Goal: Task Accomplishment & Management: Use online tool/utility

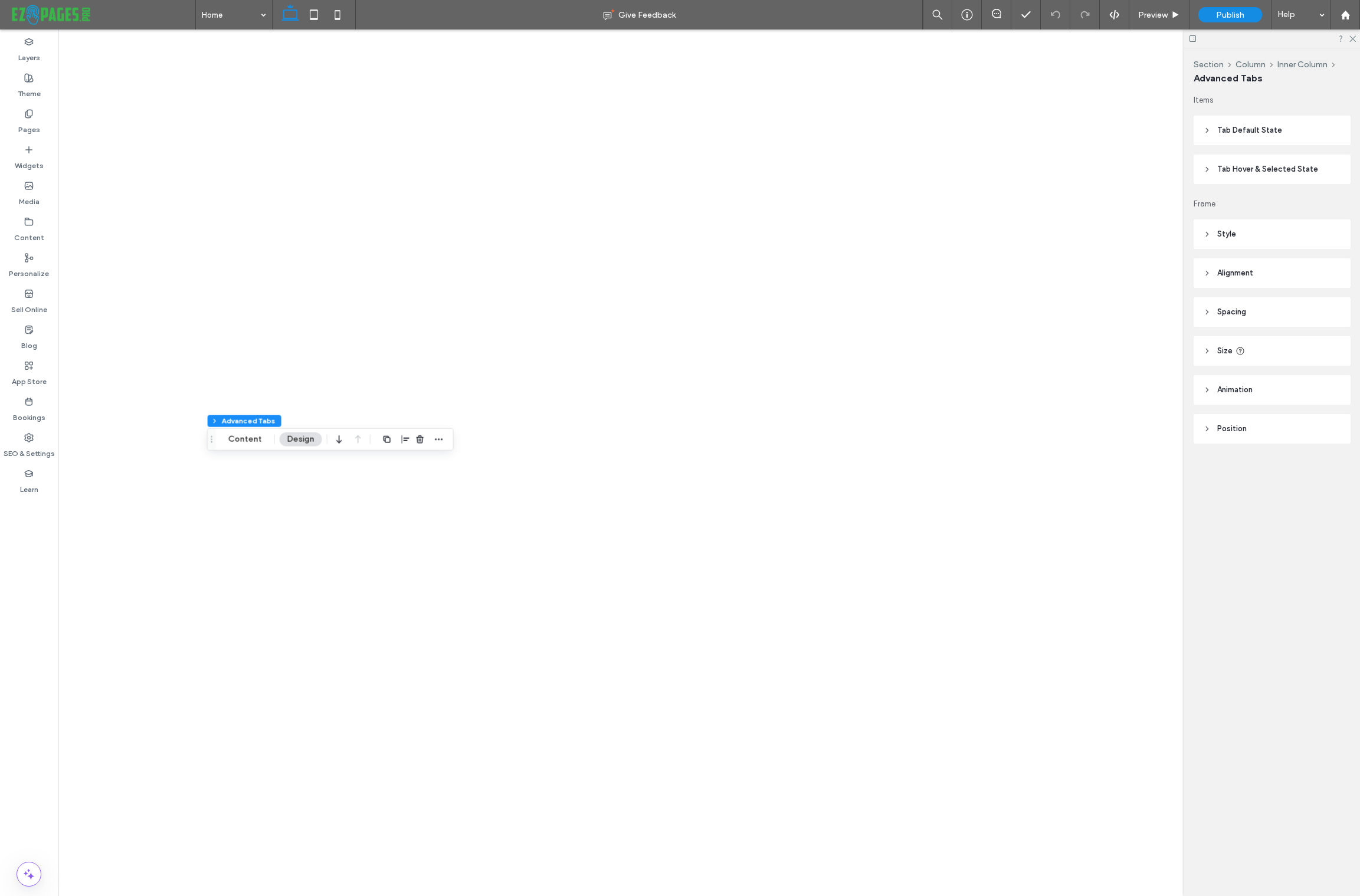
click at [1149, 11] on span "Preview" at bounding box center [1152, 15] width 30 height 10
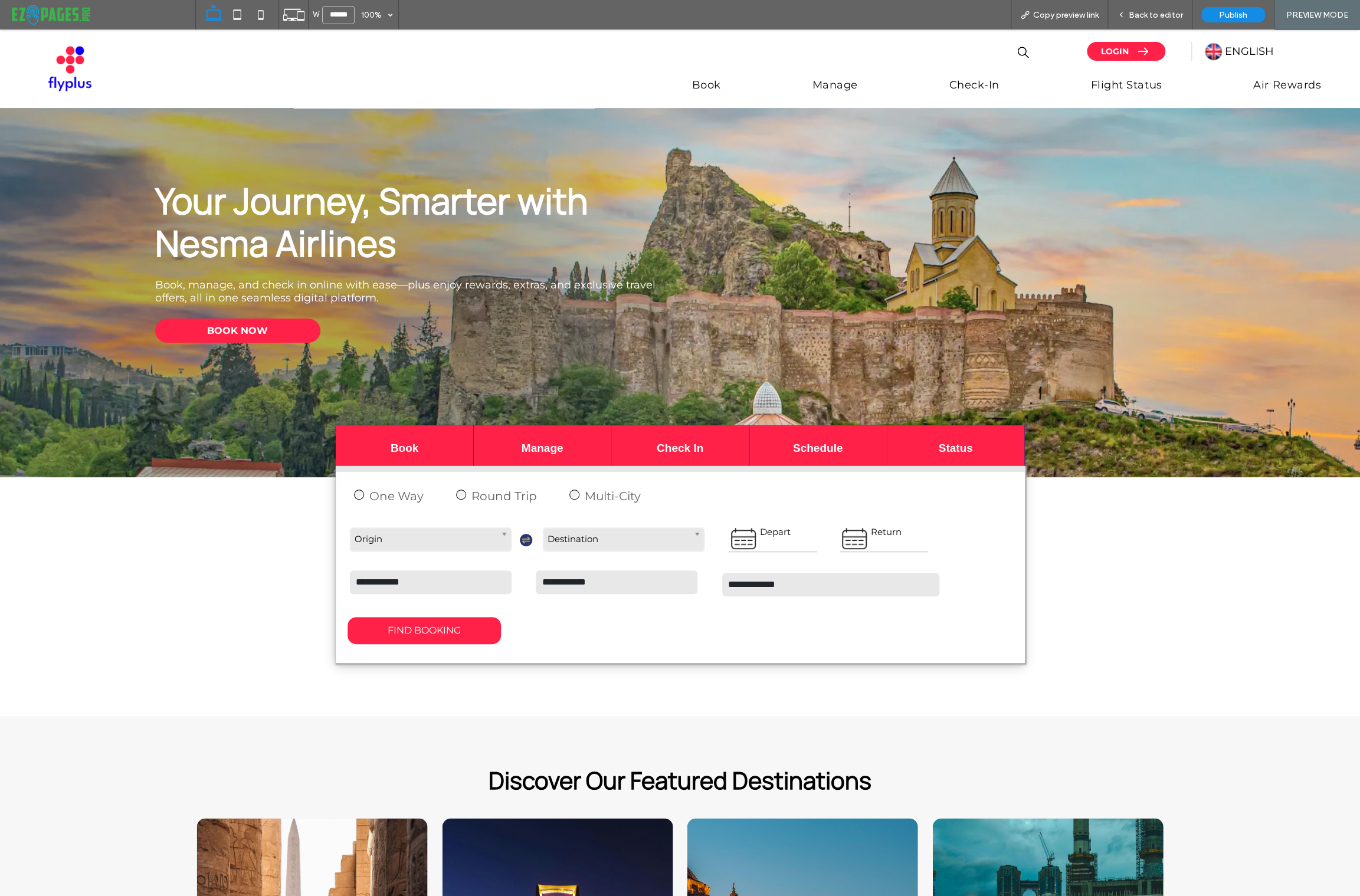
scroll to position [1620, 0]
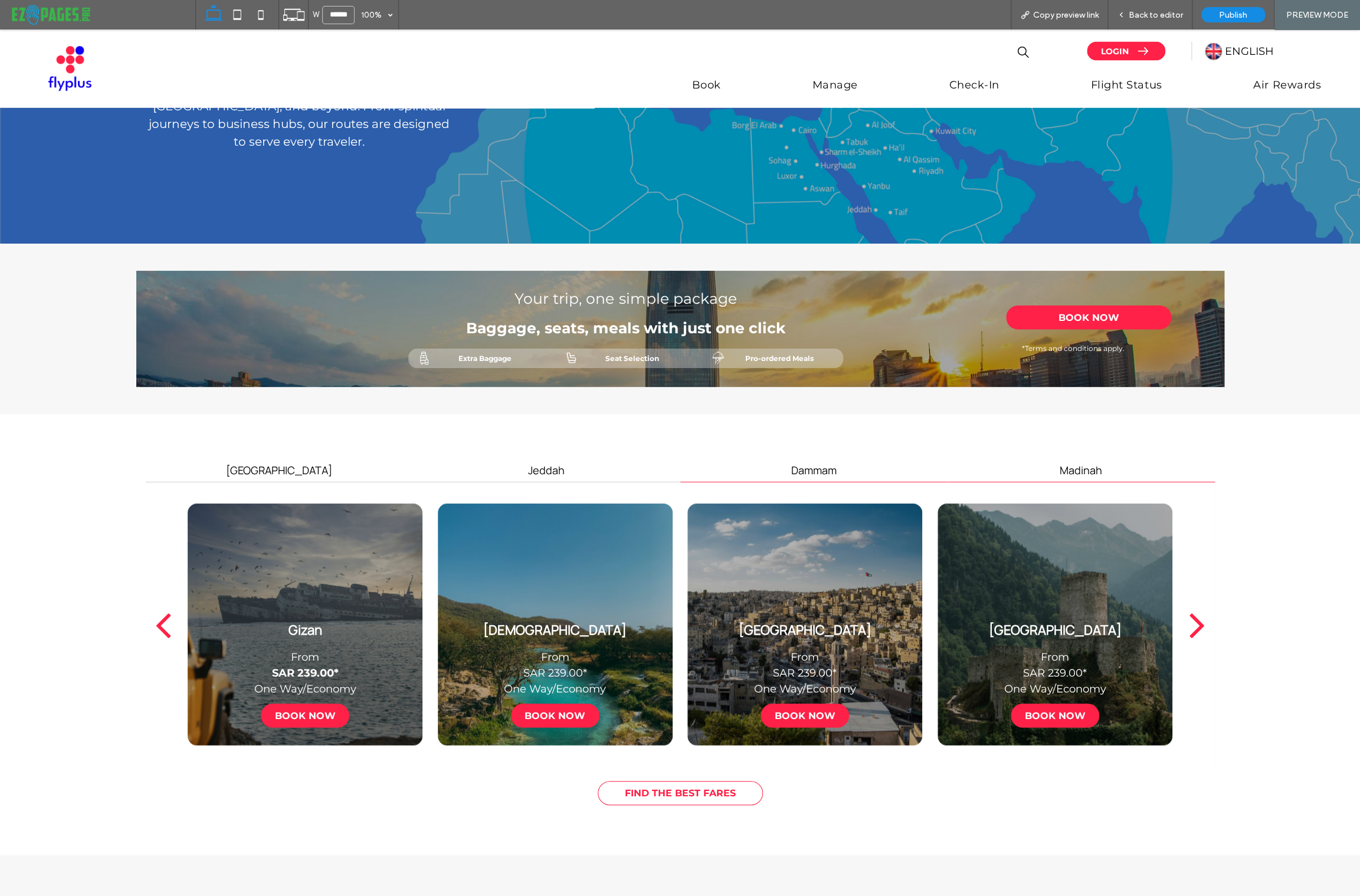
click at [1078, 476] on h4 "Madinah" at bounding box center [1081, 471] width 253 height 13
click at [807, 476] on h4 "Dammam" at bounding box center [814, 471] width 253 height 13
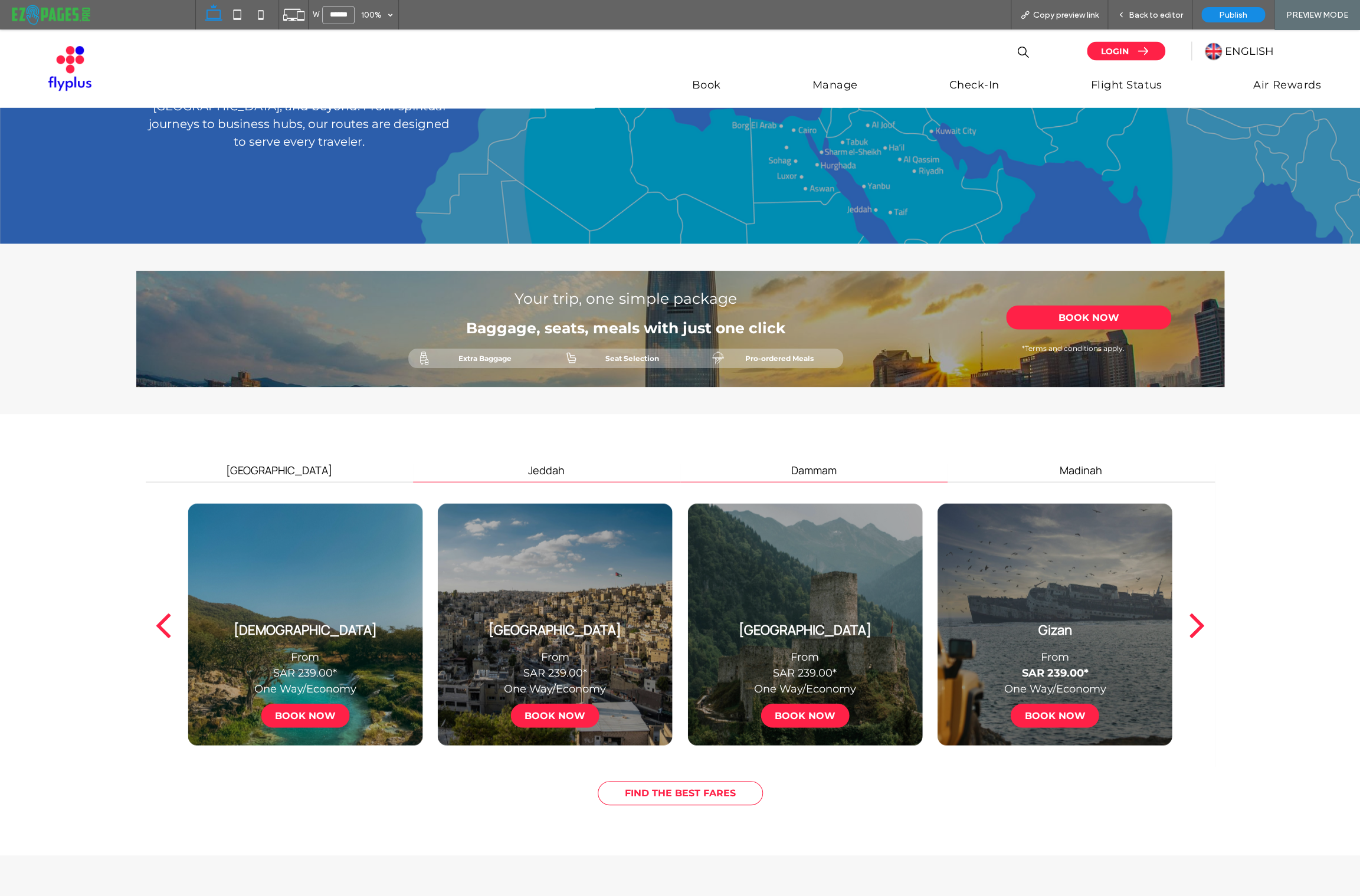
click at [547, 474] on h4 "Jeddah" at bounding box center [546, 471] width 253 height 13
click at [276, 473] on h4 "Riyadh" at bounding box center [279, 471] width 253 height 13
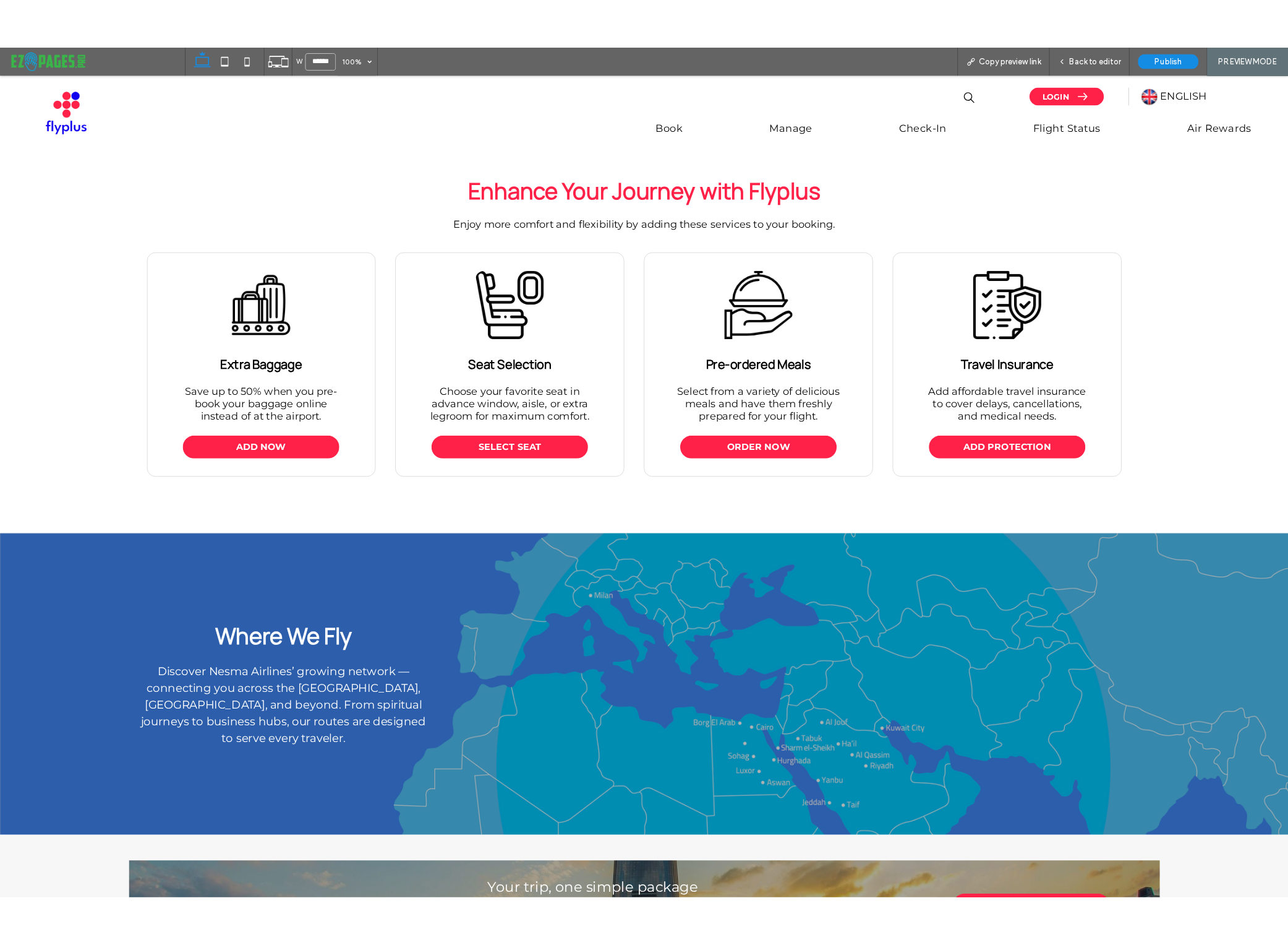
scroll to position [0, 0]
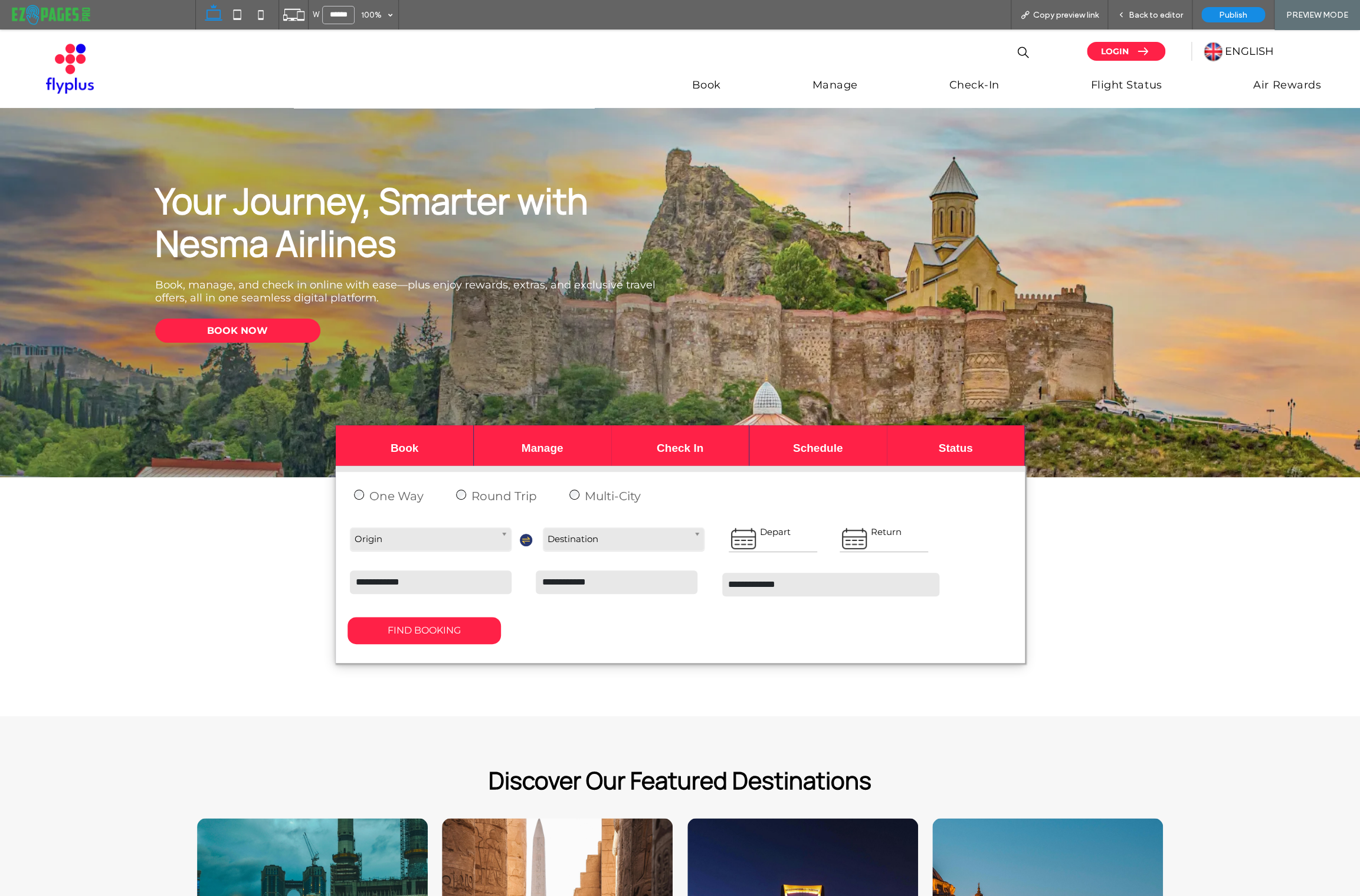
click at [1217, 54] on img at bounding box center [1213, 52] width 22 height 22
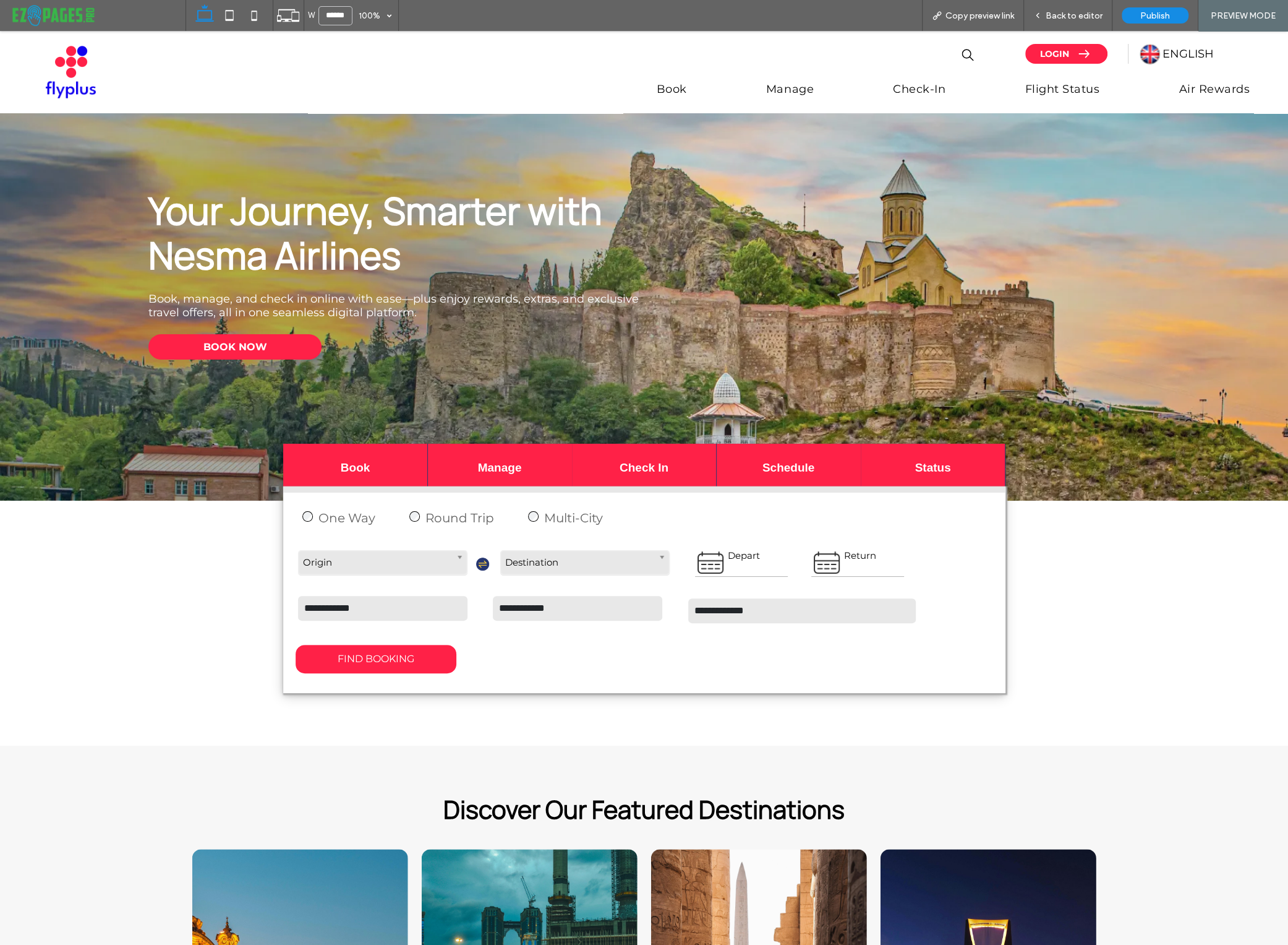
click at [1172, 55] on span "ENGLISH" at bounding box center [1188, 54] width 51 height 14
click at [1056, 8] on div "Back to editor" at bounding box center [1068, 15] width 88 height 31
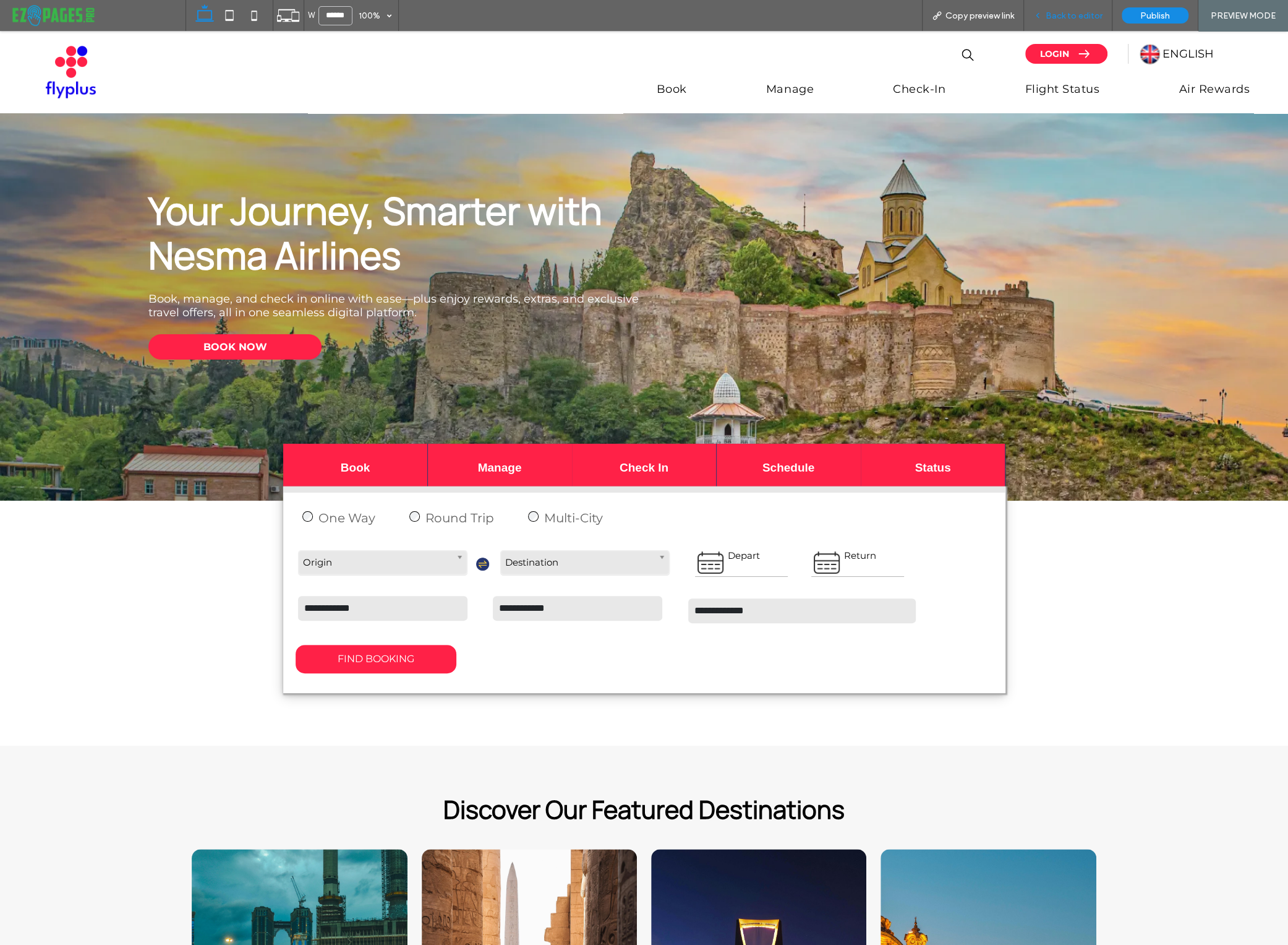
click at [1053, 11] on span "Back to editor" at bounding box center [1074, 16] width 57 height 11
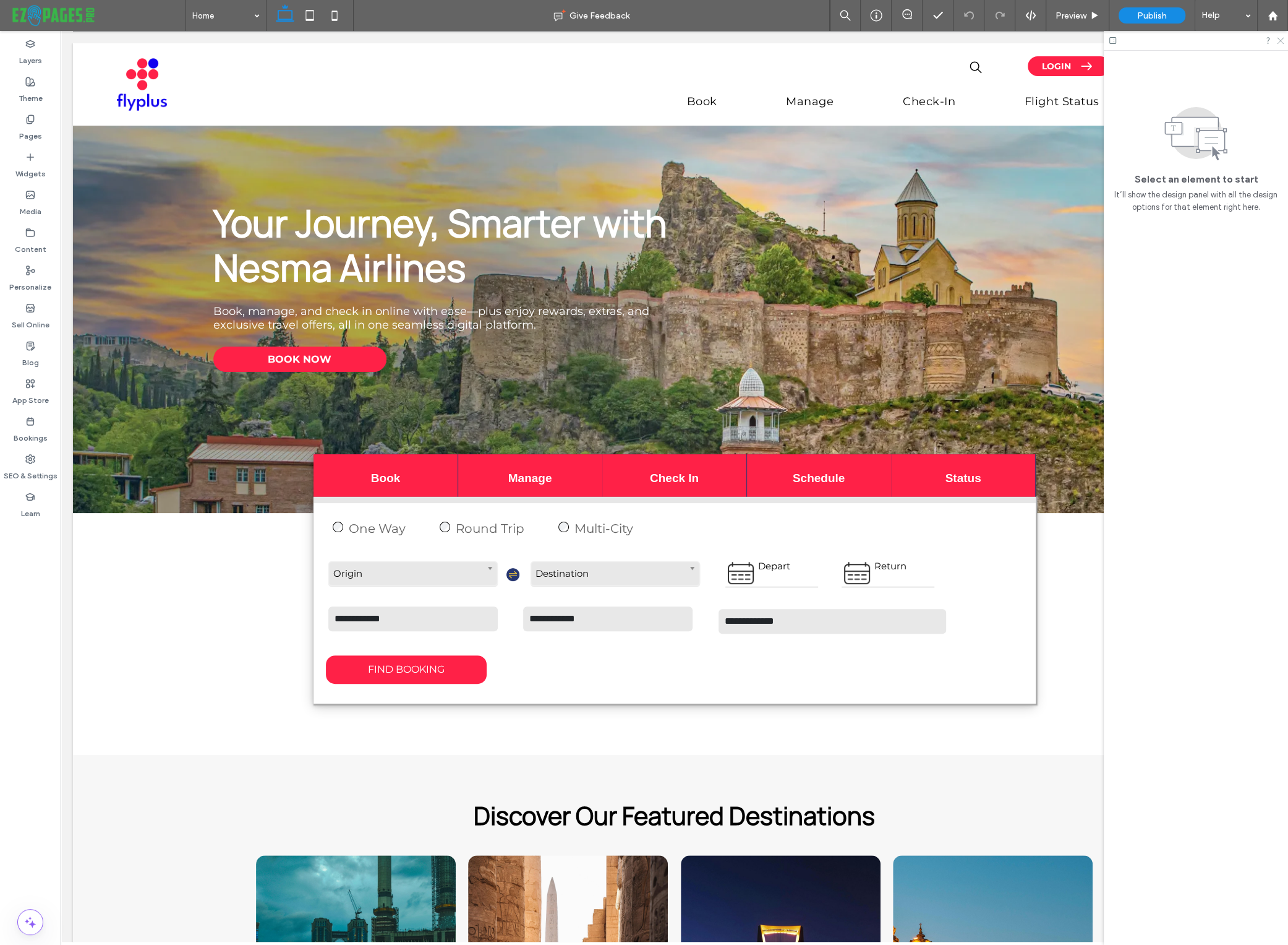
click at [1279, 42] on icon at bounding box center [1280, 40] width 8 height 8
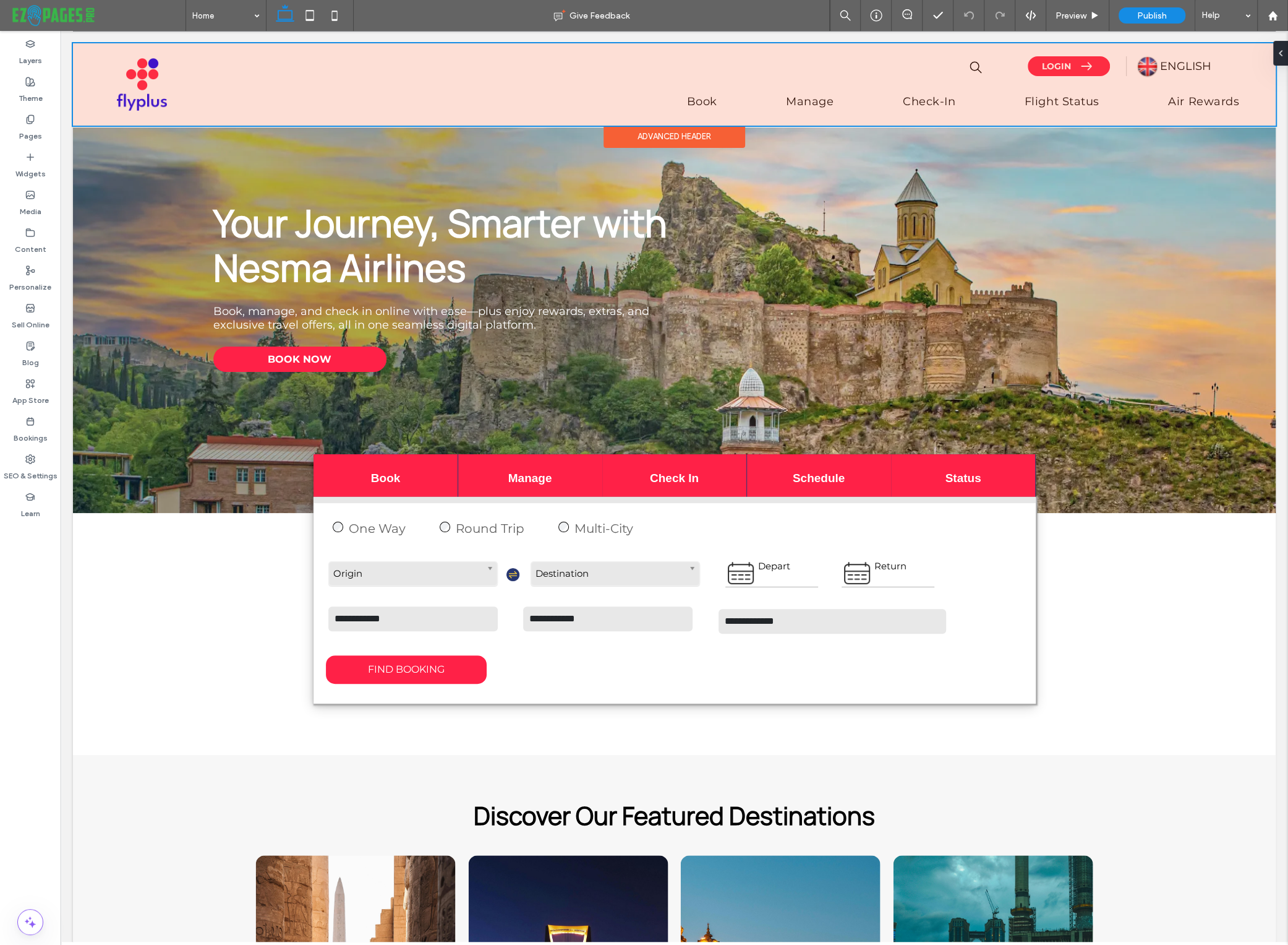
click at [1176, 66] on div at bounding box center [674, 85] width 1203 height 82
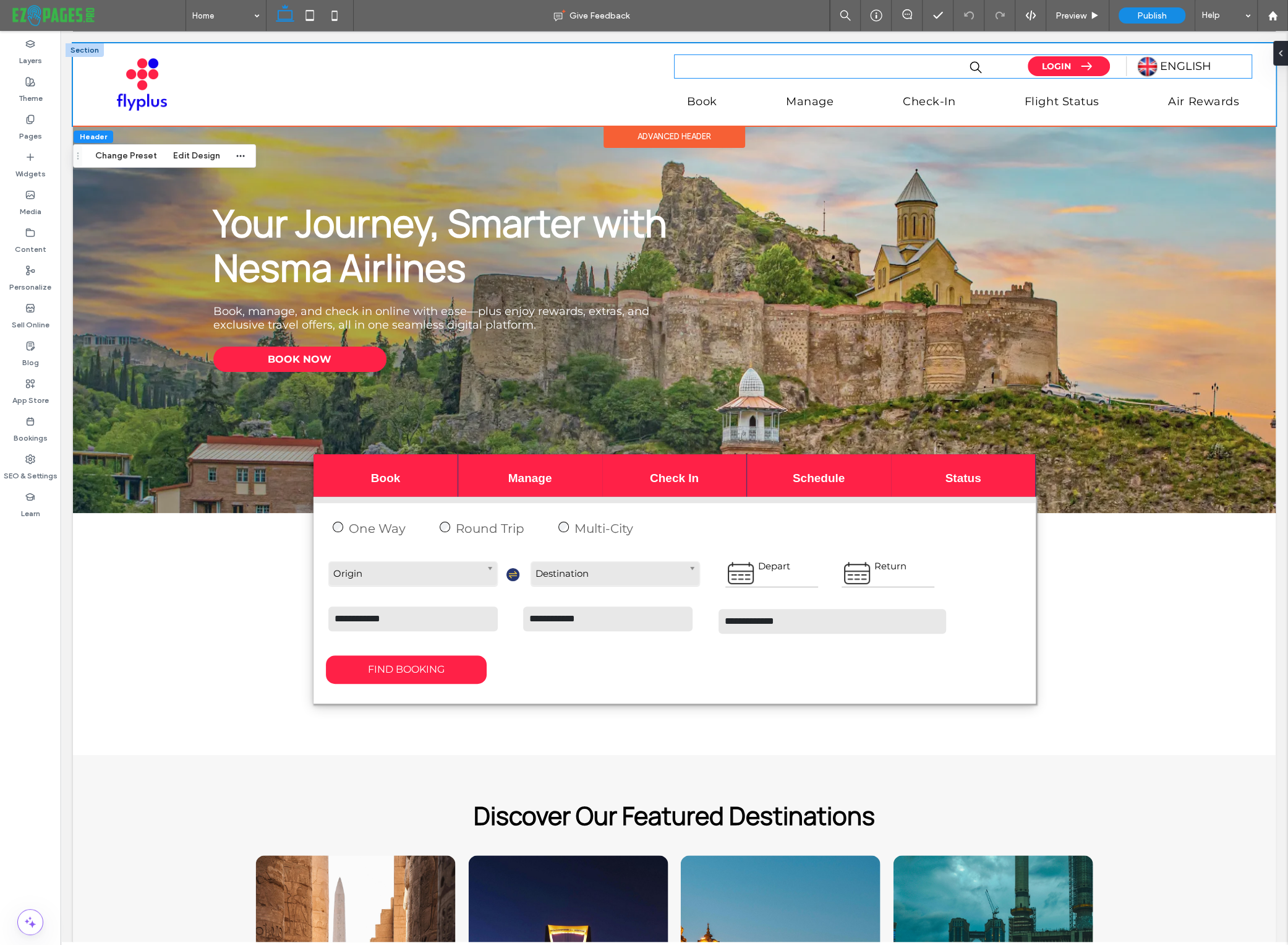
click at [1167, 65] on span "ENGLISH" at bounding box center [1184, 66] width 51 height 14
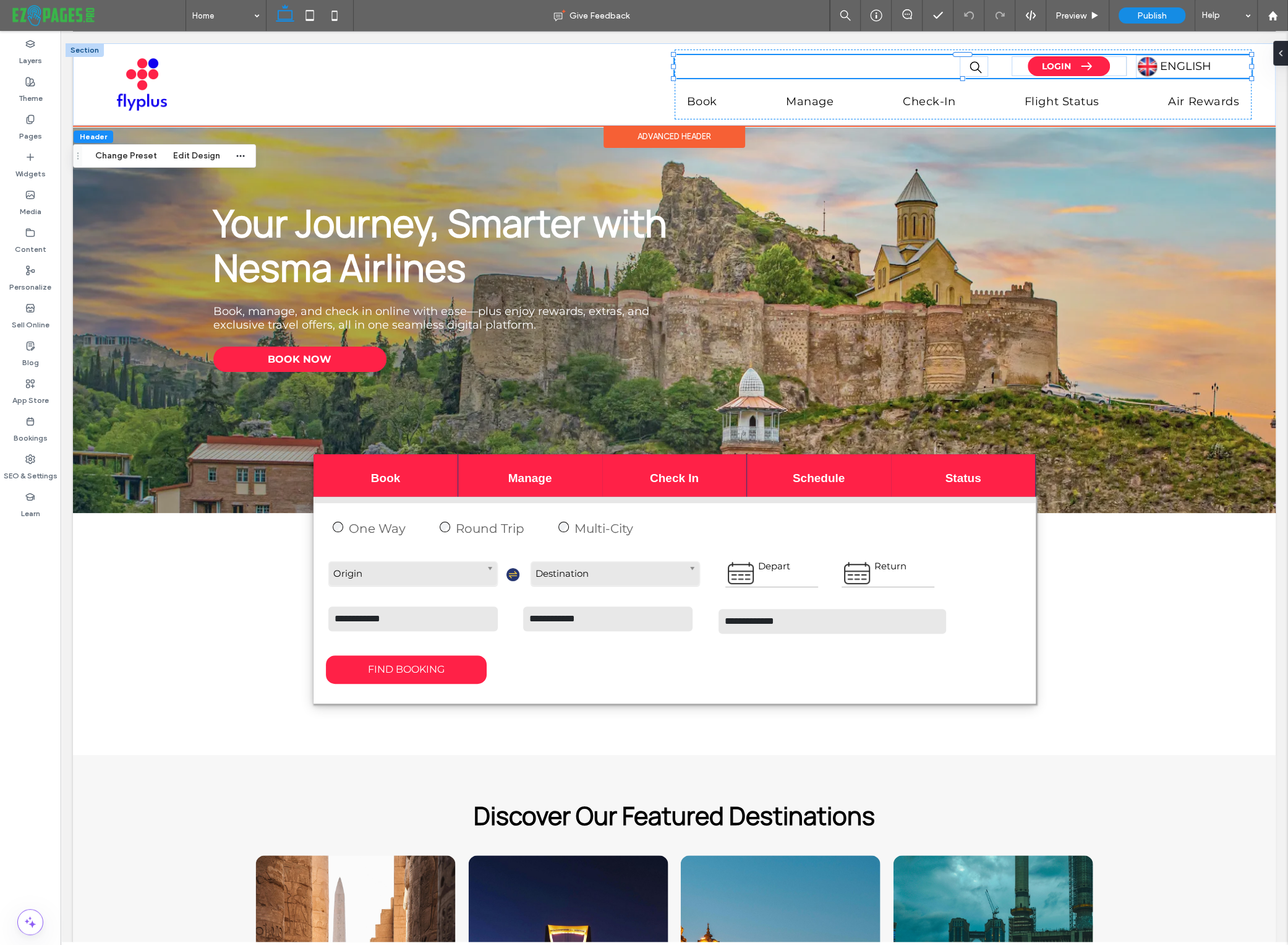
click at [1155, 65] on img at bounding box center [1148, 66] width 23 height 23
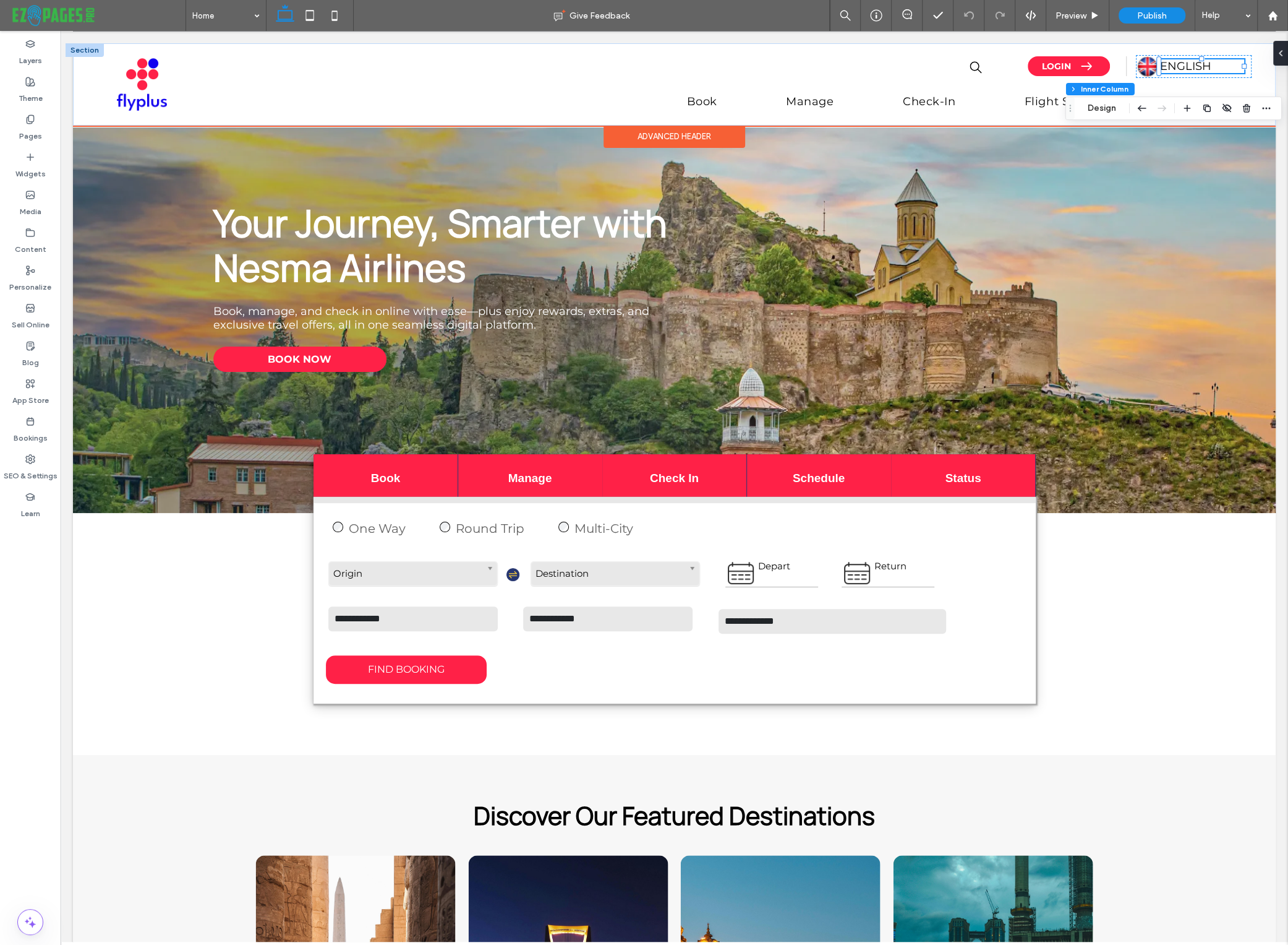
click at [1234, 68] on div "ENGLISH" at bounding box center [1201, 66] width 84 height 14
click at [1248, 104] on link "Air Rewards" at bounding box center [1204, 102] width 96 height 24
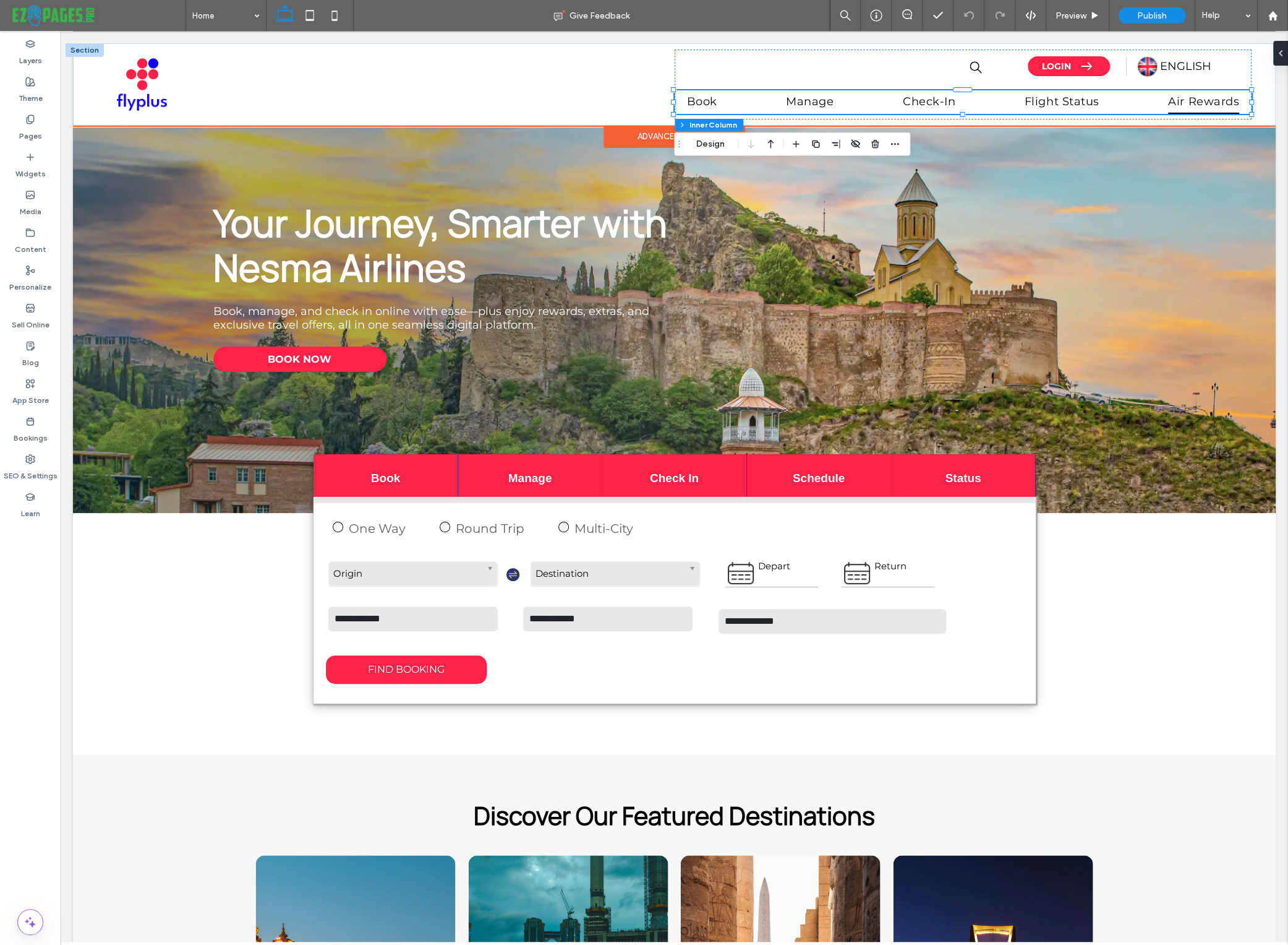
click at [1229, 92] on span "Air Rewards" at bounding box center [1204, 102] width 71 height 24
click at [1190, 66] on span "ENGLISH" at bounding box center [1184, 66] width 51 height 14
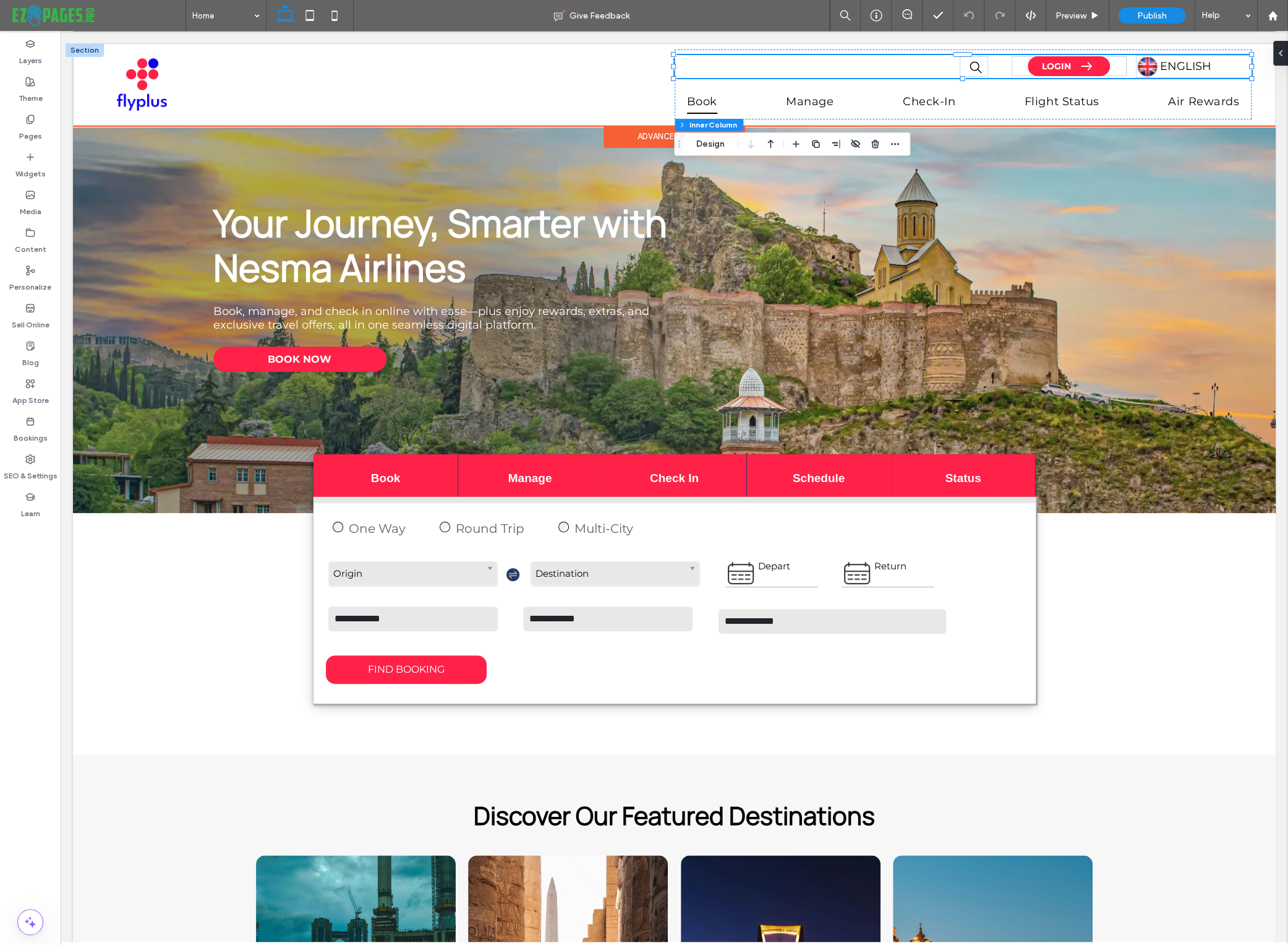
click at [1176, 67] on span "ENGLISH" at bounding box center [1184, 66] width 51 height 14
click at [30, 44] on icon at bounding box center [30, 43] width 10 height 10
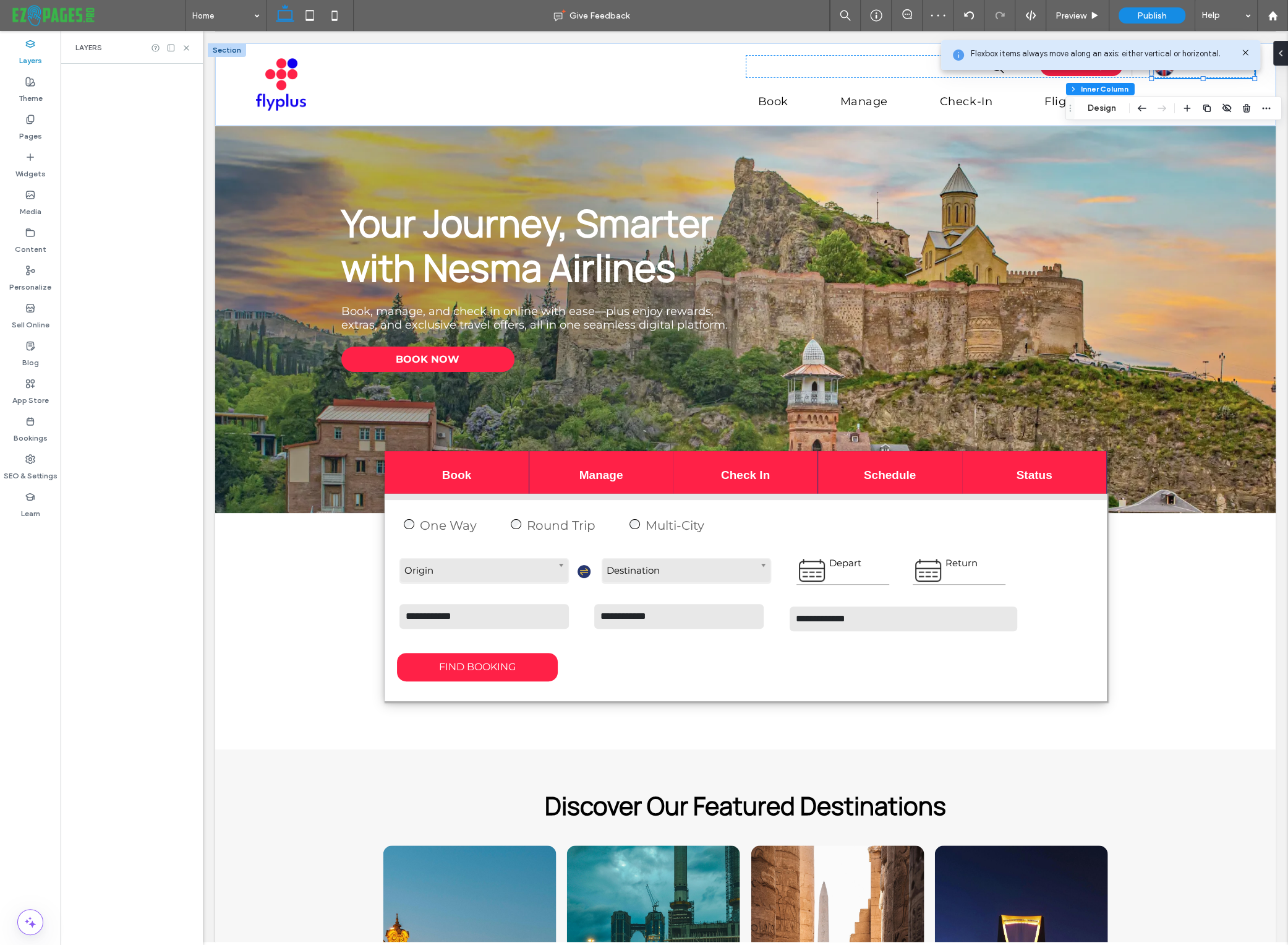
click at [1246, 51] on use at bounding box center [1245, 52] width 5 height 5
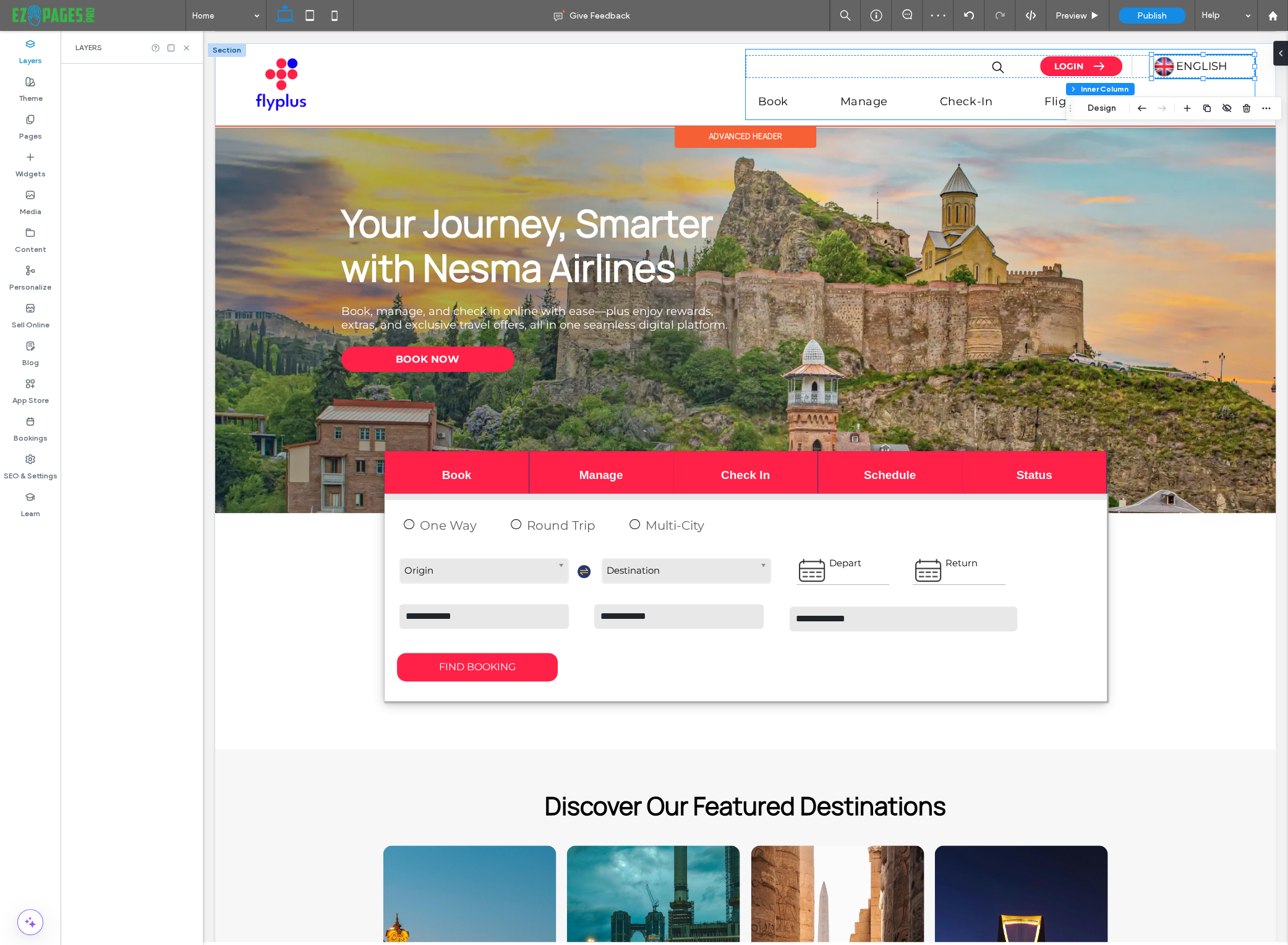
click at [1226, 69] on span "ENGLISH" at bounding box center [1201, 66] width 51 height 14
click at [1226, 68] on span "ENGLISH" at bounding box center [1201, 66] width 51 height 14
click at [1207, 67] on span "*******" at bounding box center [1191, 66] width 30 height 11
click at [1233, 64] on p "*******" at bounding box center [1213, 66] width 74 height 12
click at [1232, 65] on div "*******" at bounding box center [1213, 66] width 74 height 12
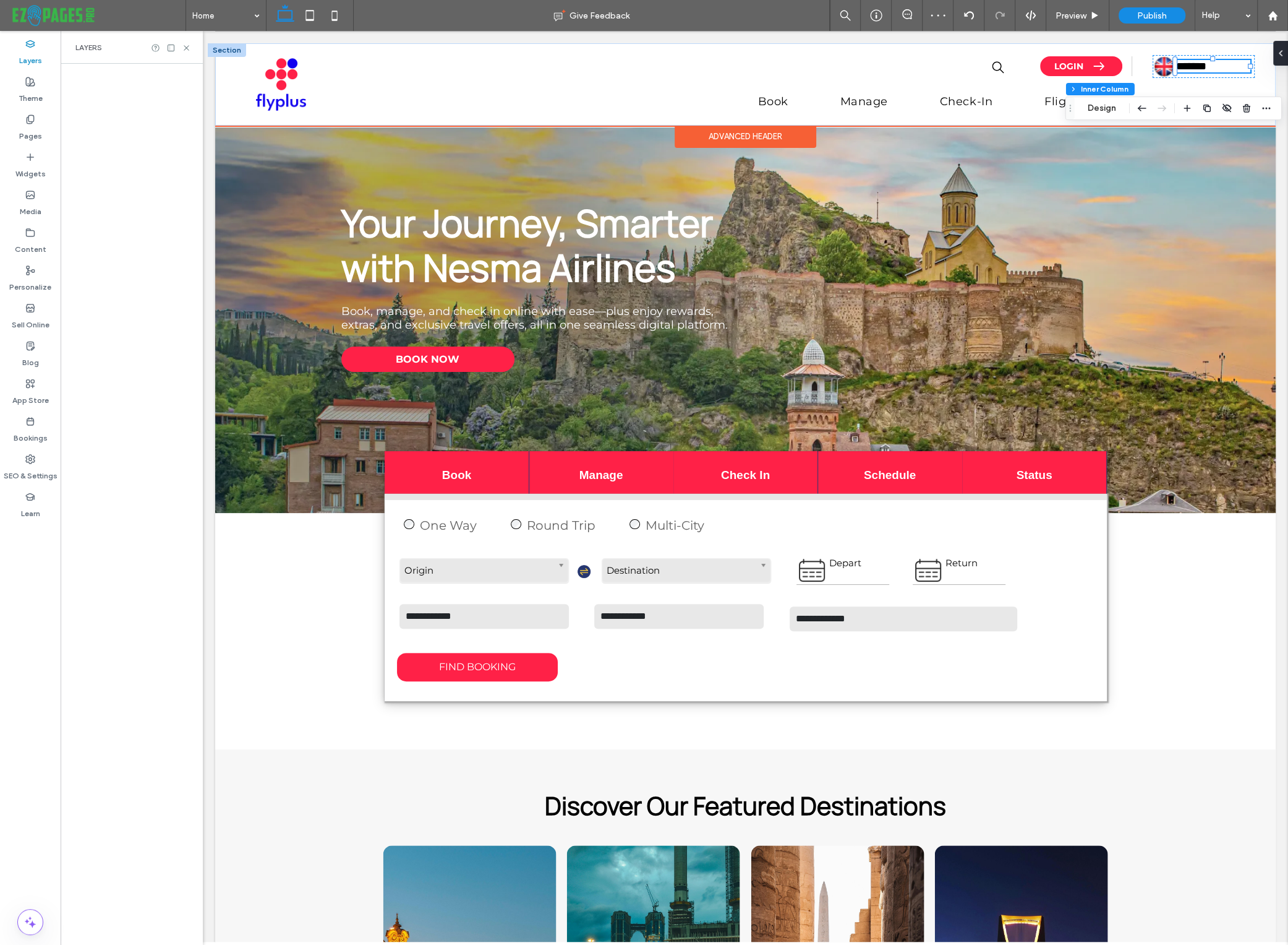
click at [1232, 65] on div "*******" at bounding box center [1213, 66] width 74 height 12
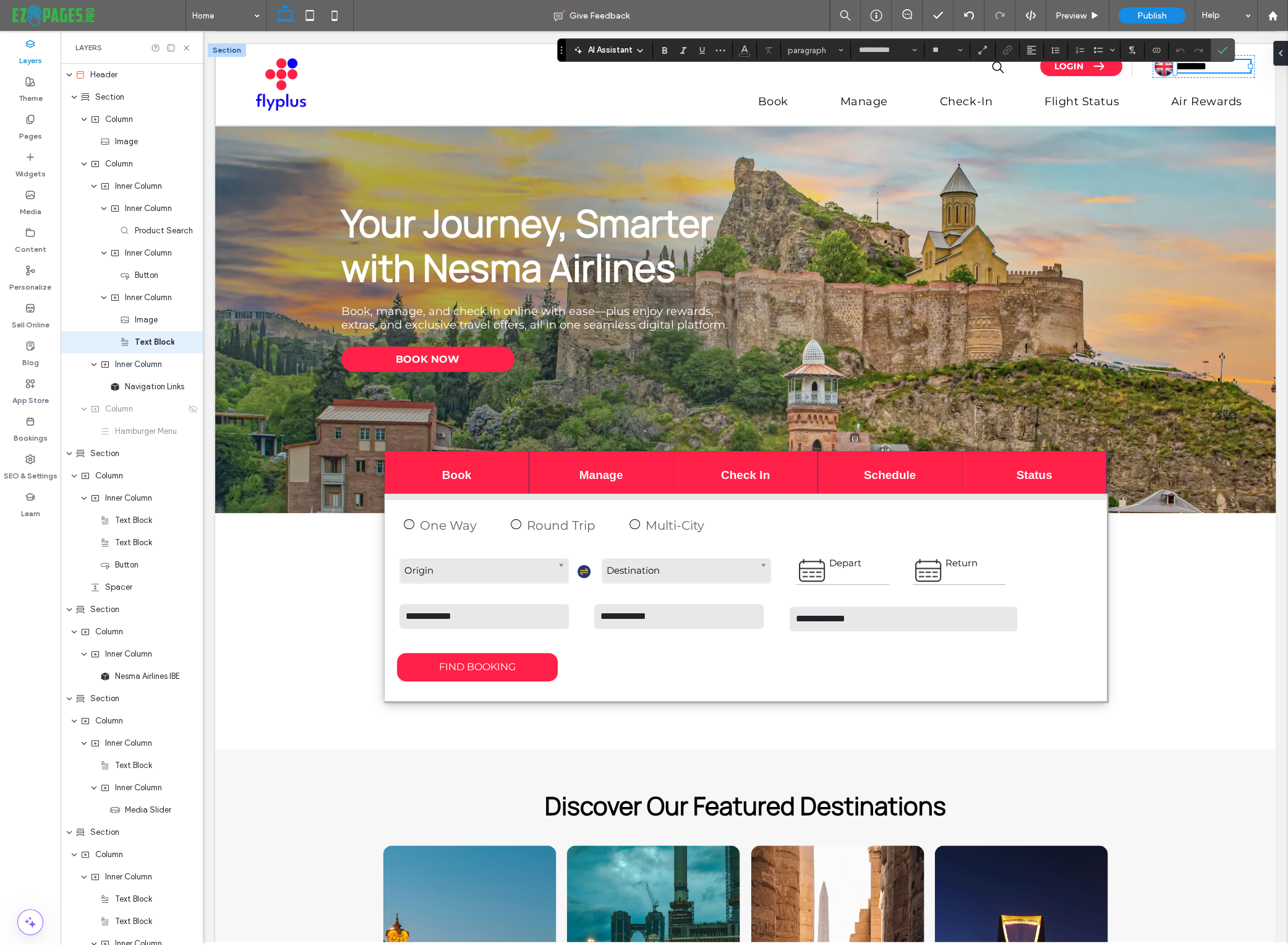
type input "**********"
type input "**"
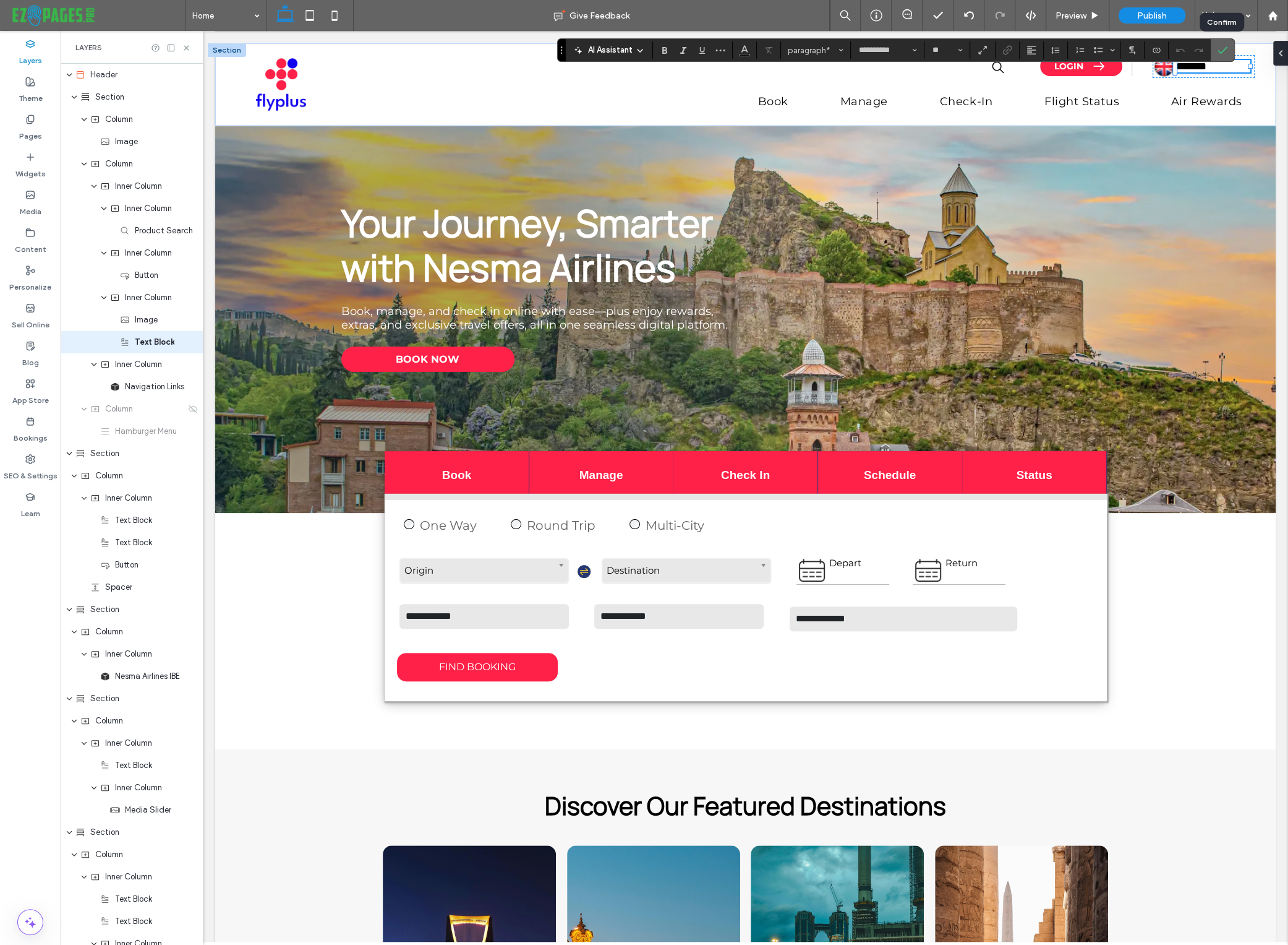
click at [1219, 50] on icon "Confirm" at bounding box center [1223, 49] width 10 height 10
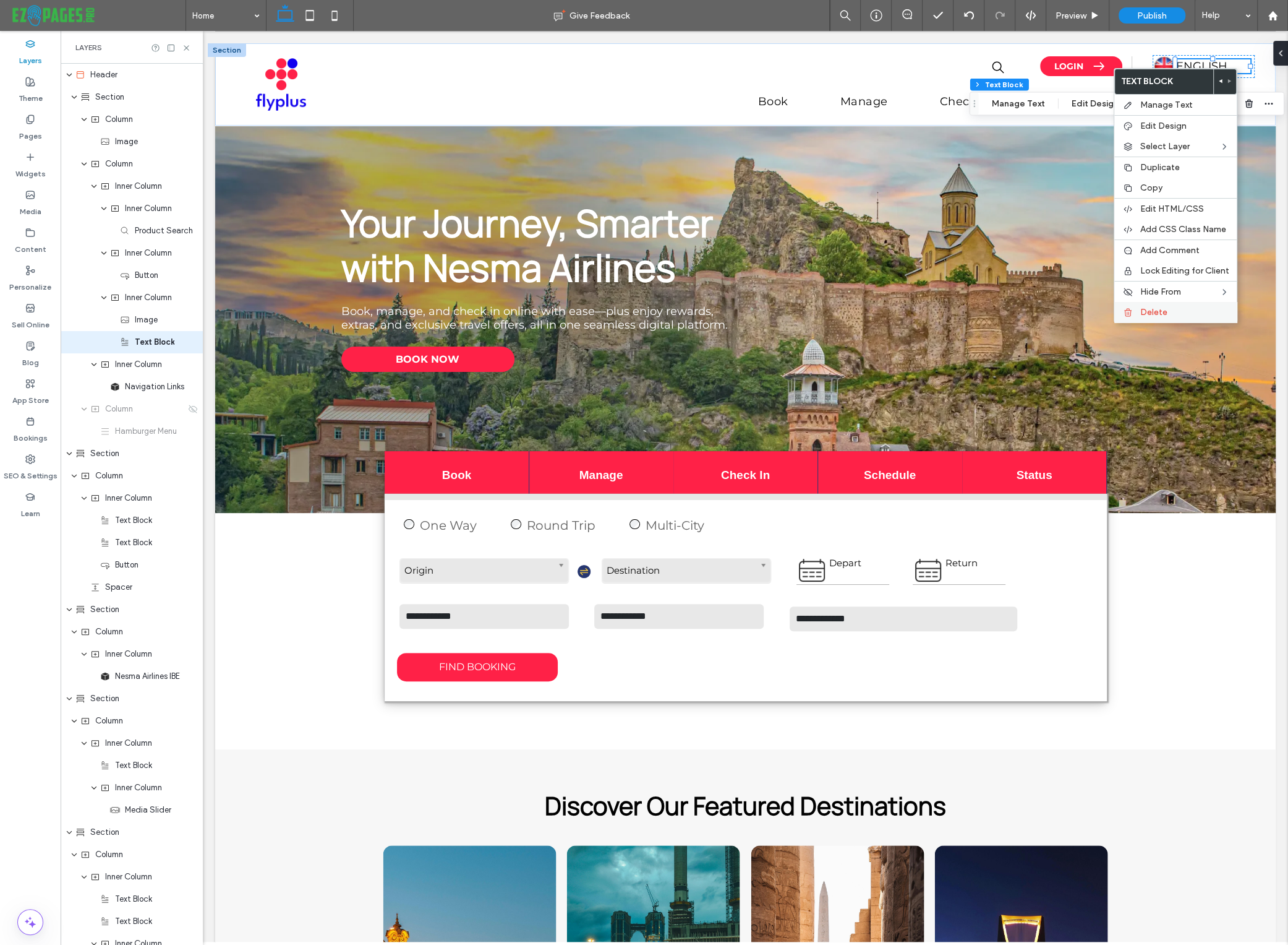
click at [1149, 315] on span "Delete" at bounding box center [1154, 312] width 27 height 11
click at [1156, 311] on span "Delete" at bounding box center [1154, 312] width 27 height 11
click at [1261, 81] on div "LOGIN ENGLISH Book Manage Check-In Flight Status Air Rewards" at bounding box center [745, 85] width 1060 height 82
click at [1255, 85] on div "LOGIN ENGLISH Book Manage Check-In Flight Status Air Rewards" at bounding box center [1000, 85] width 509 height 70
